Goal: Information Seeking & Learning: Learn about a topic

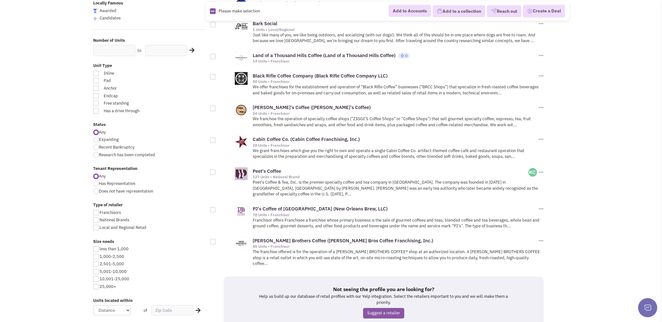
scroll to position [605, 0]
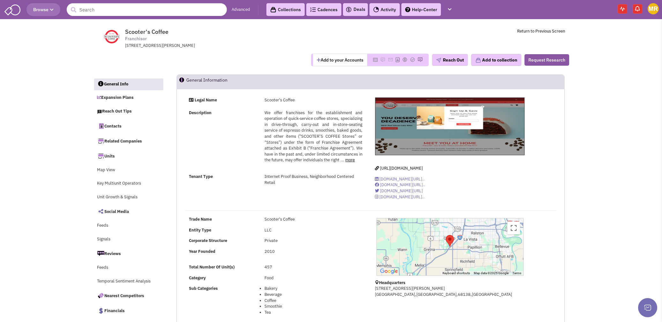
select select
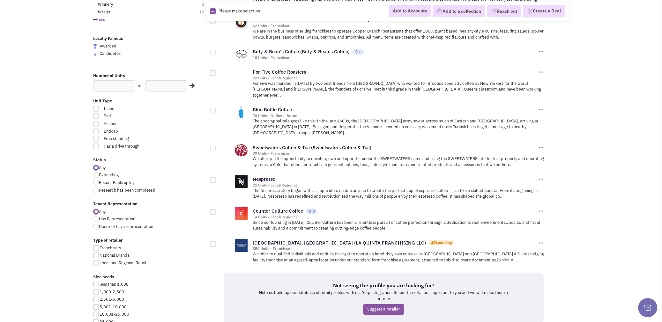
scroll to position [574, 0]
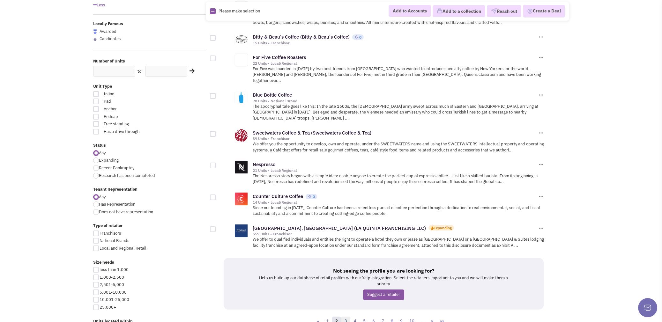
click at [346, 317] on link "3" at bounding box center [346, 322] width 10 height 10
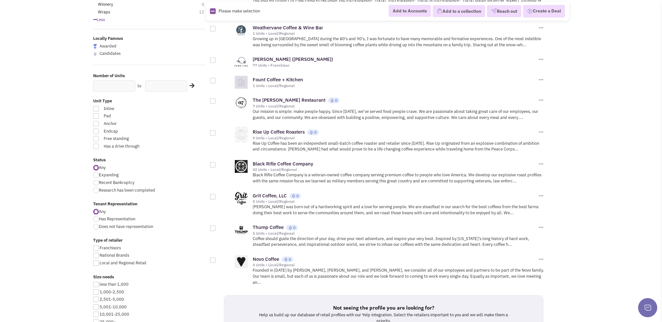
scroll to position [574, 0]
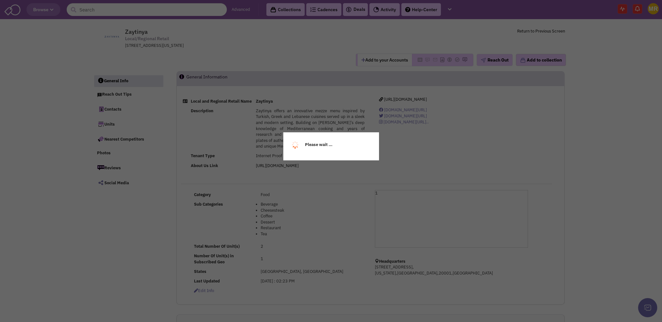
select select
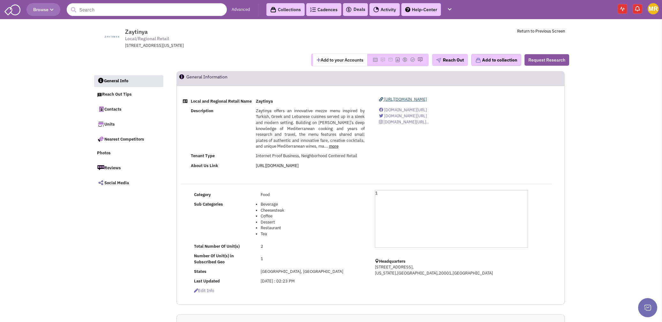
click at [407, 101] on div "https://www.zaytinya.com www.facebook.com/zaytinyadc/ twitter.com/zaytinya?lang…" at bounding box center [450, 113] width 161 height 33
click at [407, 101] on span "https://www.zaytinya.com" at bounding box center [405, 99] width 43 height 5
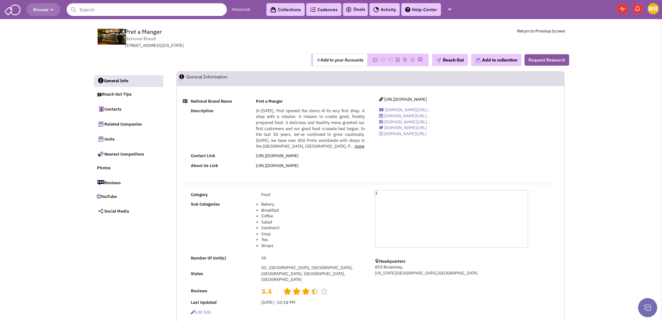
select select
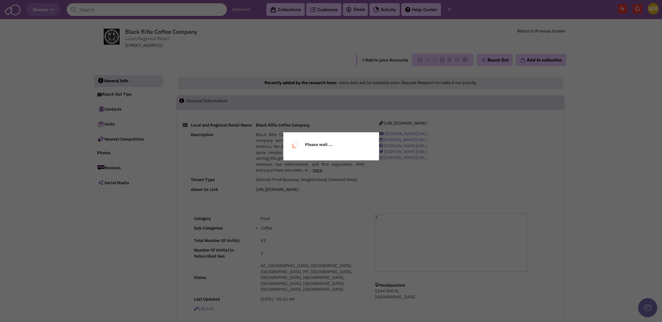
select select
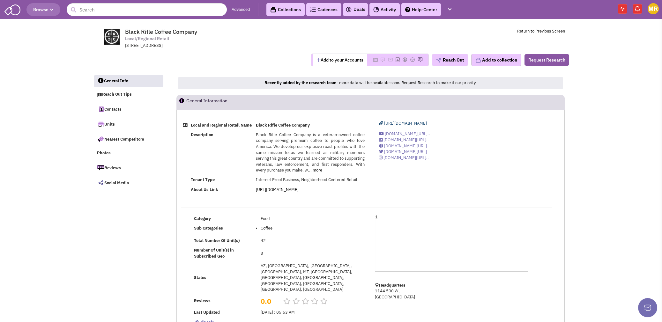
click at [413, 123] on span "https://www.blackriflecoffee.com/" at bounding box center [405, 123] width 43 height 5
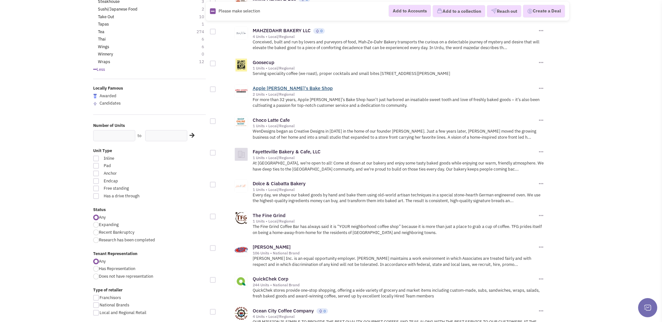
scroll to position [510, 0]
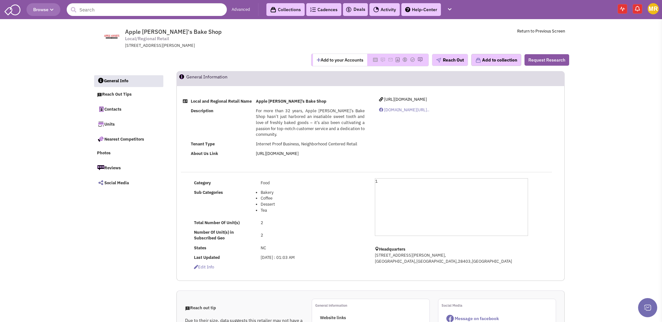
select select
click at [427, 101] on span "http://www.appleanniesbakeshop.com/" at bounding box center [405, 99] width 43 height 5
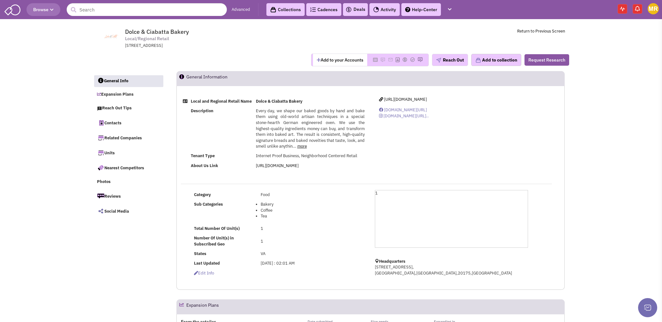
select select
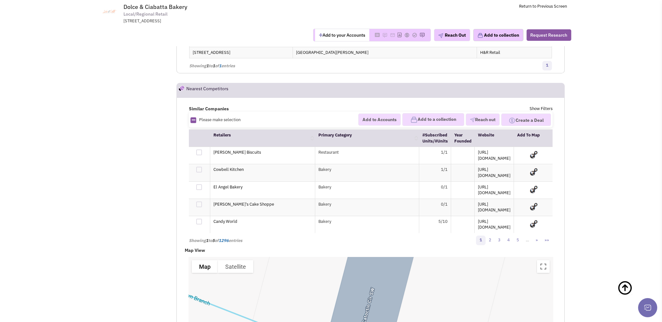
scroll to position [797, 0]
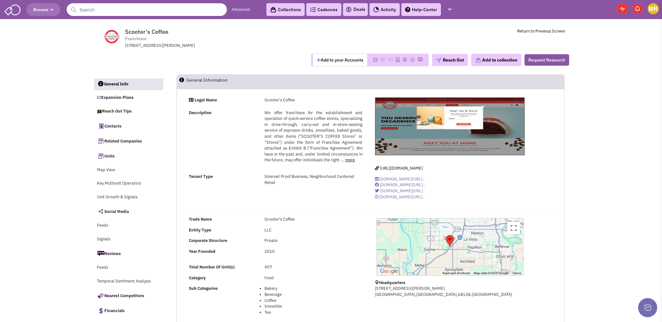
select select
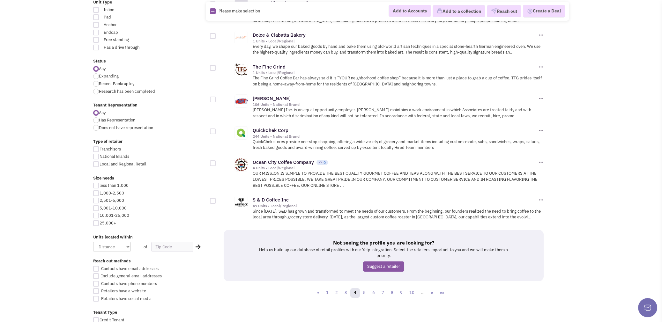
scroll to position [669, 0]
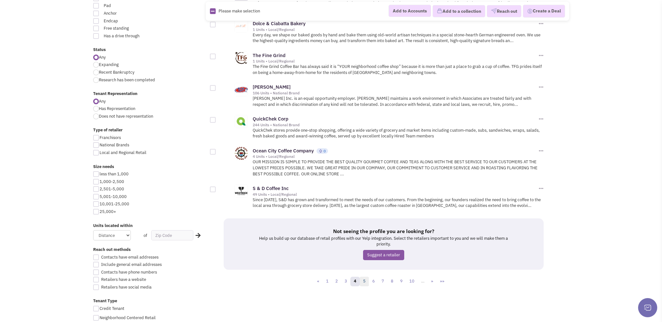
click at [364, 277] on link "5" at bounding box center [364, 282] width 10 height 10
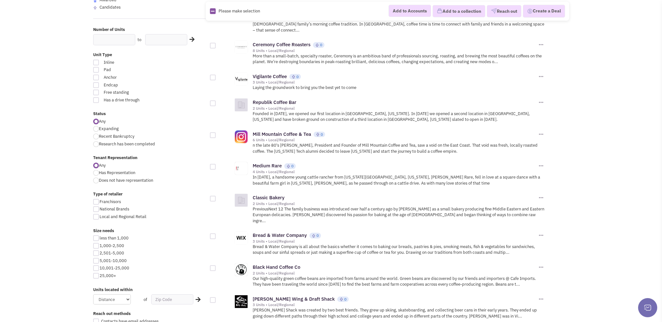
scroll to position [637, 0]
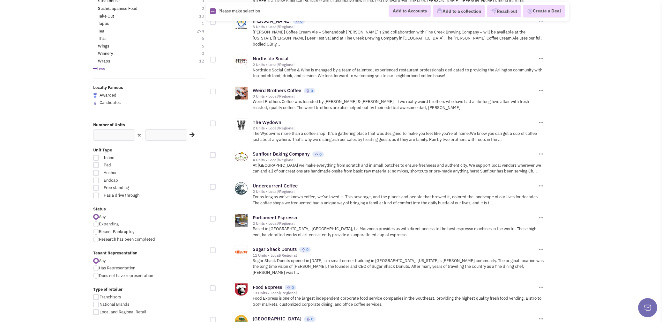
scroll to position [669, 0]
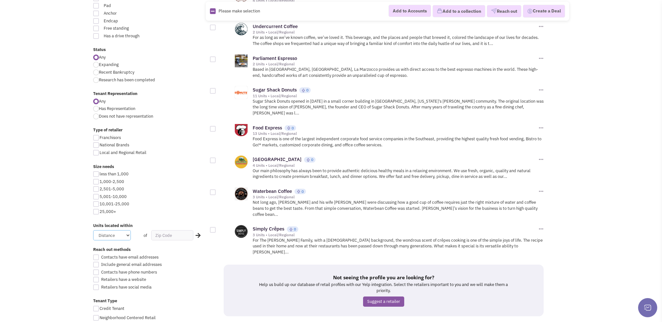
click at [117, 238] on select "Distance 1 Mile 5 Miles 10 Miles 20 Miles 50 Miles" at bounding box center [112, 235] width 38 height 10
select select "20"
click at [93, 230] on select "Distance 1 Mile 5 Miles 10 Miles 20 Miles 50 Miles" at bounding box center [112, 235] width 38 height 10
click at [162, 236] on input "text" at bounding box center [172, 235] width 42 height 10
type input "22033"
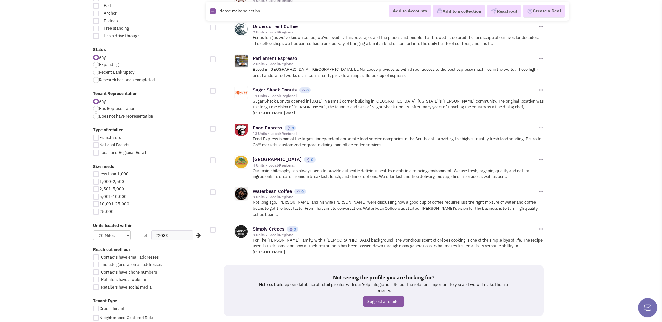
click at [197, 235] on icon at bounding box center [197, 235] width 5 height 6
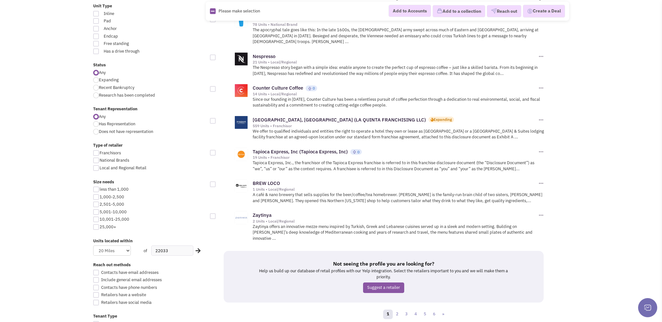
scroll to position [669, 0]
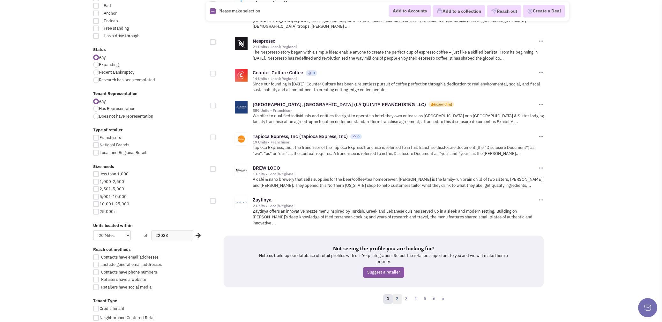
click at [397, 294] on link "2" at bounding box center [397, 299] width 10 height 10
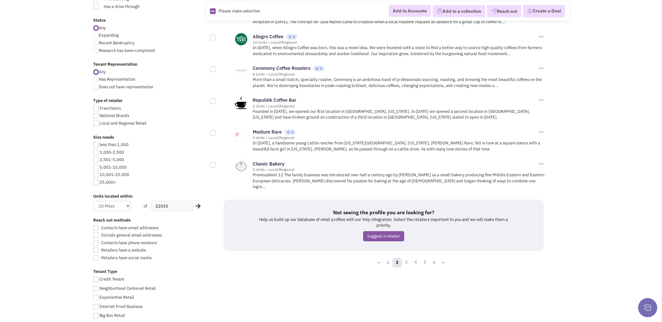
scroll to position [733, 0]
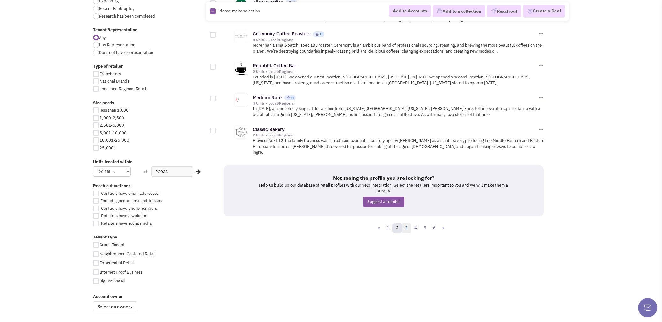
click at [408, 223] on link "3" at bounding box center [406, 228] width 10 height 10
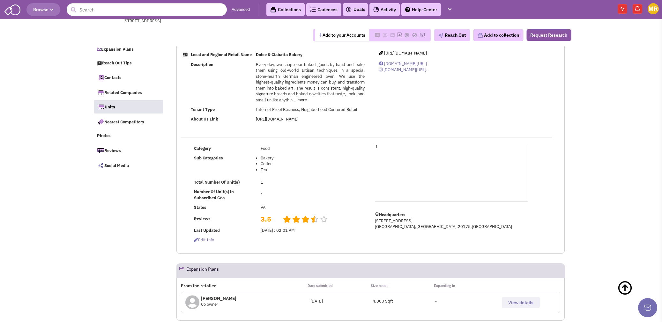
select select
